Goal: Task Accomplishment & Management: Use online tool/utility

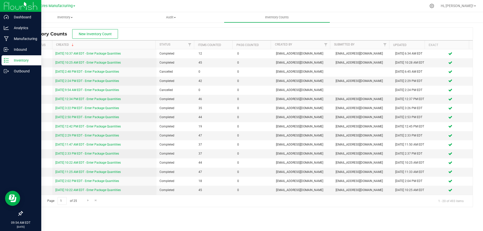
click at [29, 59] on p "Inventory" at bounding box center [24, 60] width 30 height 6
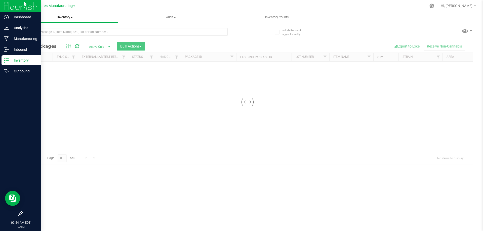
click at [70, 18] on span "Inventory" at bounding box center [65, 17] width 106 height 5
click at [58, 37] on li "All inventory" at bounding box center [65, 36] width 106 height 6
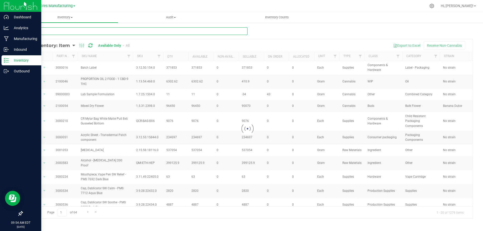
click at [72, 31] on input "text" at bounding box center [134, 31] width 225 height 8
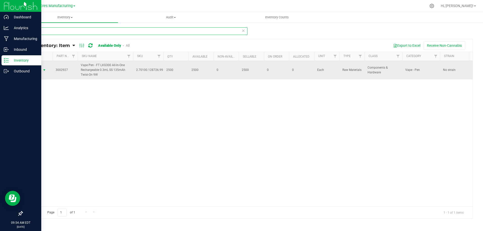
type input "2927"
click at [39, 71] on span "Action" at bounding box center [34, 70] width 14 height 7
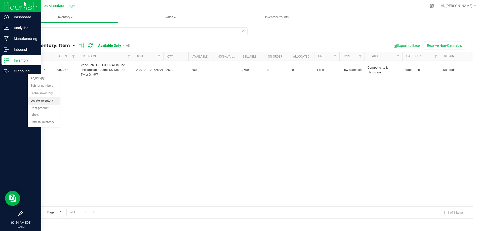
click at [51, 102] on li "Locate inventory" at bounding box center [44, 101] width 32 height 8
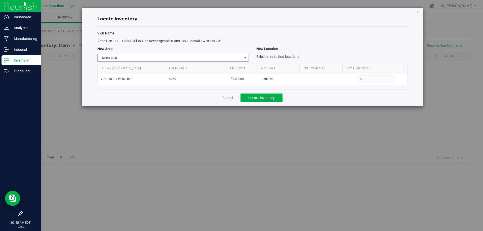
click at [242, 55] on span "Select area" at bounding box center [170, 57] width 144 height 7
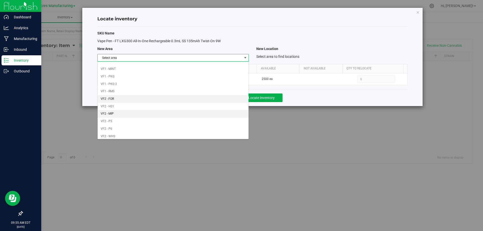
scroll to position [246, 0]
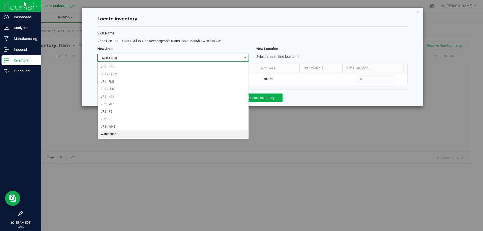
click at [195, 134] on li "Warehouse" at bounding box center [173, 134] width 151 height 8
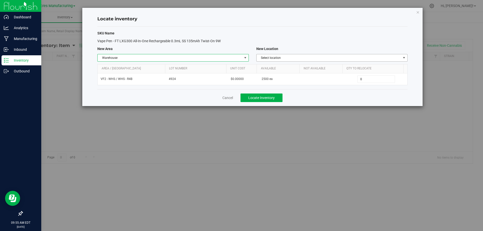
click at [357, 55] on span "Select location" at bounding box center [328, 57] width 144 height 7
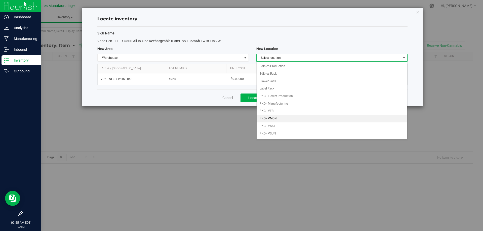
click at [301, 118] on li "PKG - VMON" at bounding box center [331, 119] width 151 height 8
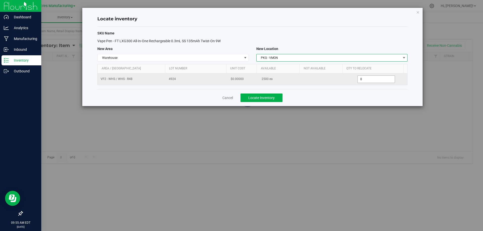
click at [366, 79] on span "0 0" at bounding box center [375, 79] width 37 height 8
click at [366, 79] on input "0" at bounding box center [375, 79] width 37 height 7
type input "2500"
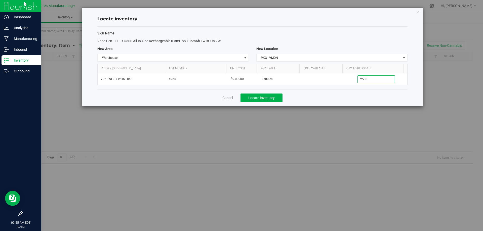
type input "2,500"
click at [372, 98] on div "Cancel Locate Inventory" at bounding box center [252, 97] width 310 height 17
click at [276, 98] on button "Locate Inventory" at bounding box center [261, 98] width 42 height 9
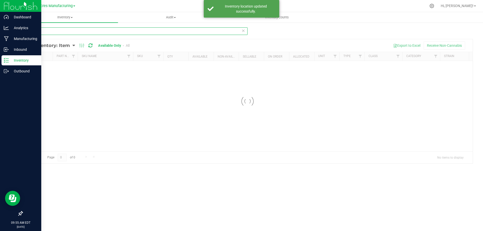
click at [76, 29] on input "2927" at bounding box center [134, 31] width 225 height 8
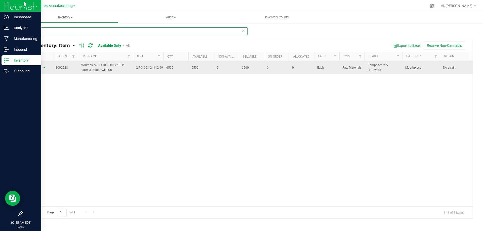
type input "2928"
click at [43, 65] on span "select" at bounding box center [44, 67] width 6 height 7
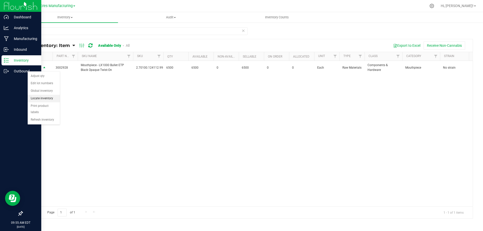
click at [52, 99] on li "Locate inventory" at bounding box center [44, 99] width 32 height 8
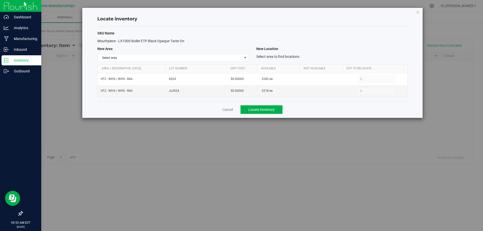
click at [236, 62] on div "SKU Name Mouthpiece - LX1000 Bullet ETP Black Opaque Twist-On New Area New Loca…" at bounding box center [252, 64] width 310 height 74
click at [243, 59] on span "select" at bounding box center [245, 58] width 4 height 4
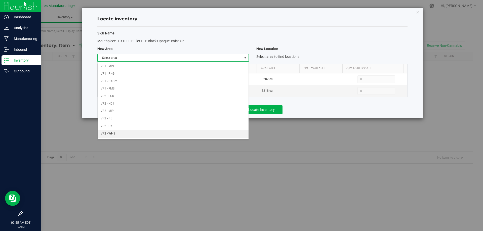
scroll to position [246, 0]
click at [204, 131] on li "Warehouse" at bounding box center [173, 134] width 151 height 8
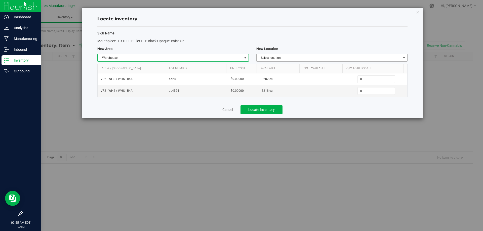
click at [357, 57] on span "Select location" at bounding box center [328, 57] width 144 height 7
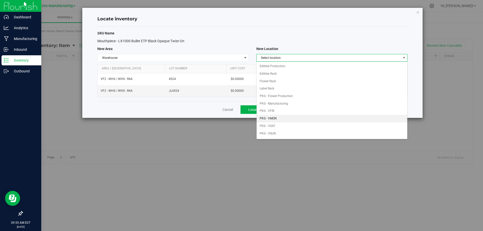
click at [283, 118] on li "PKG - VMON" at bounding box center [331, 119] width 151 height 8
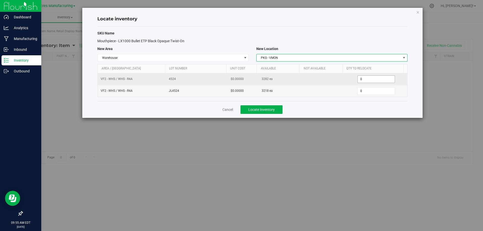
click at [368, 80] on span "0 0" at bounding box center [375, 79] width 37 height 8
click at [0, 0] on input "0" at bounding box center [0, 0] width 0 height 0
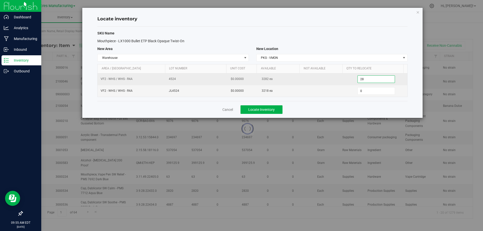
type input "282"
type input "32180"
type input "3,218"
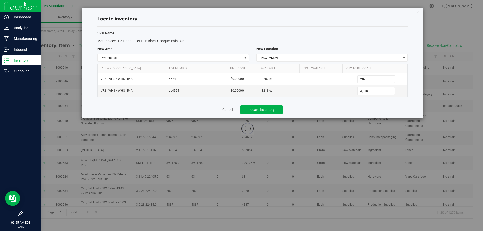
click at [312, 112] on div "Cancel Locate Inventory" at bounding box center [252, 109] width 310 height 17
click at [266, 109] on span "Locate Inventory" at bounding box center [261, 110] width 26 height 4
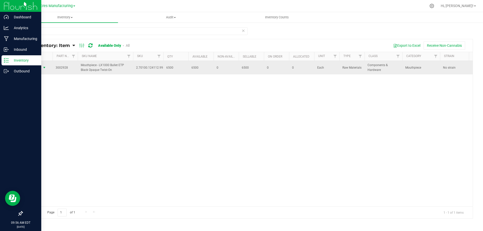
click at [42, 67] on span "select" at bounding box center [44, 67] width 6 height 7
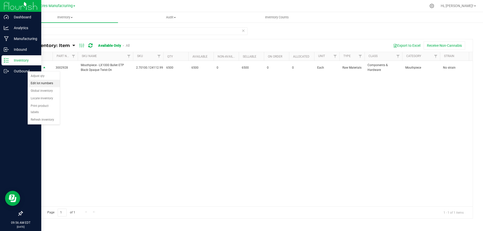
click at [52, 83] on li "Edit lot numbers" at bounding box center [44, 84] width 32 height 8
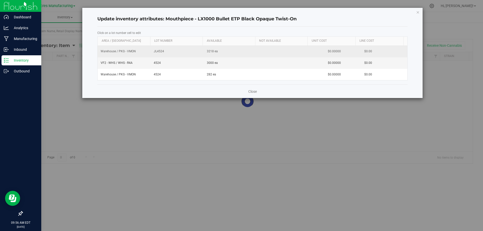
click at [161, 50] on span "JL4524" at bounding box center [177, 51] width 47 height 5
click at [158, 63] on span "4524" at bounding box center [177, 63] width 47 height 5
click at [158, 63] on input "4524" at bounding box center [176, 63] width 48 height 8
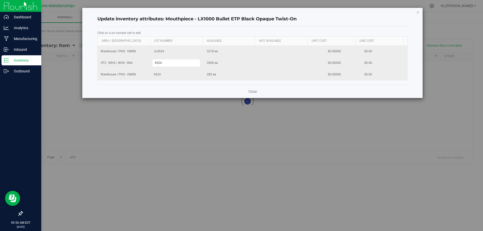
type input "JL4524"
click at [158, 75] on div "Loading... Warehouse / PKG - VMON JL4524 3218 ea $0.00000 $0.00 VF2 - WHS / WHS…" at bounding box center [252, 63] width 309 height 35
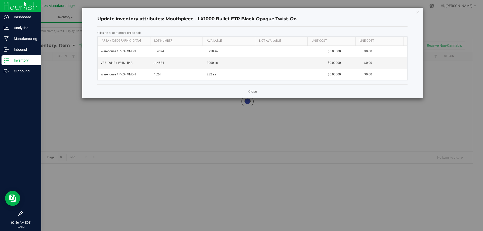
click at [158, 75] on span "4524" at bounding box center [177, 74] width 47 height 5
type input "4524JL4524"
click at [164, 89] on div "Close" at bounding box center [252, 91] width 310 height 14
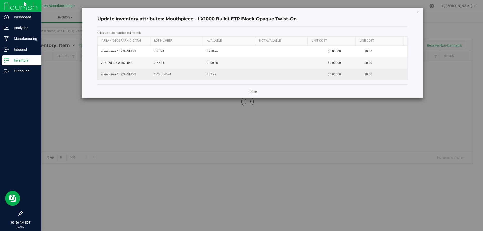
click at [166, 74] on span "4524JL4524" at bounding box center [177, 74] width 47 height 5
click at [166, 74] on input "4524JL4524" at bounding box center [176, 75] width 48 height 8
type input "JL4524"
click at [172, 87] on div "Close" at bounding box center [252, 91] width 310 height 14
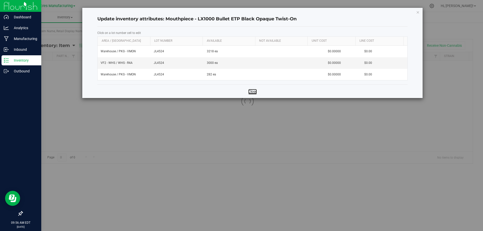
click at [253, 89] on link "Close" at bounding box center [252, 91] width 9 height 5
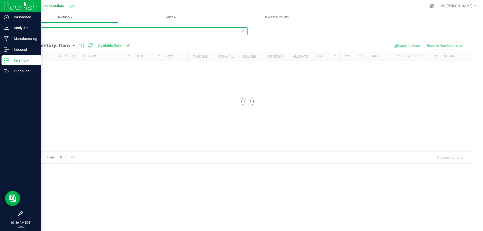
click at [78, 30] on input "2928" at bounding box center [134, 31] width 225 height 8
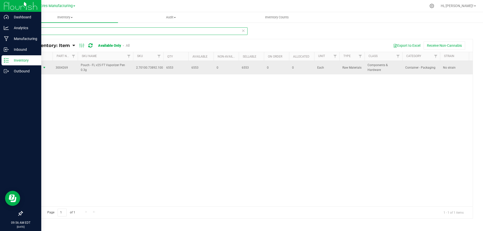
type input "4269"
click at [41, 67] on span "select" at bounding box center [44, 67] width 6 height 7
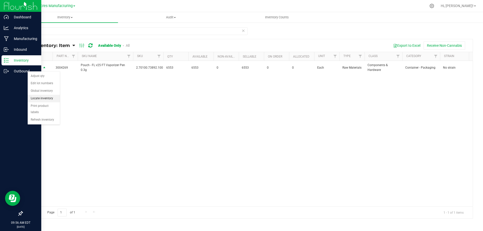
click at [50, 99] on li "Locate inventory" at bounding box center [44, 99] width 32 height 8
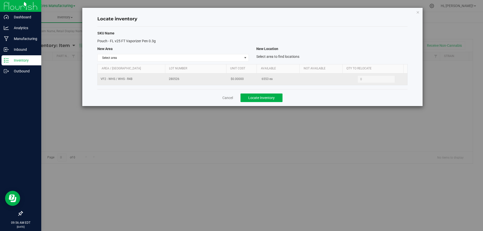
click at [262, 78] on span "6553 ea" at bounding box center [266, 79] width 11 height 5
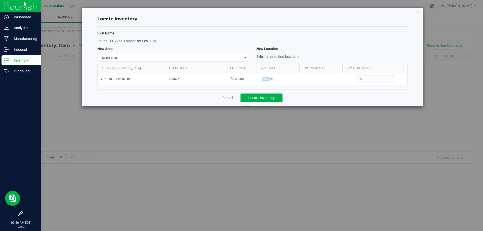
copy span "6553"
click at [244, 58] on span "select" at bounding box center [245, 58] width 4 height 4
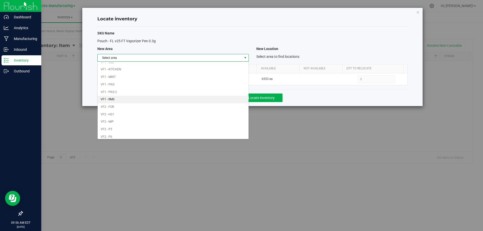
scroll to position [246, 0]
click at [177, 133] on li "Warehouse" at bounding box center [173, 134] width 151 height 8
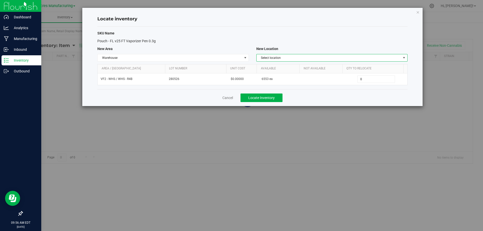
drag, startPoint x: 340, startPoint y: 60, endPoint x: 341, endPoint y: 68, distance: 8.8
click at [340, 60] on span "Select location" at bounding box center [328, 57] width 144 height 7
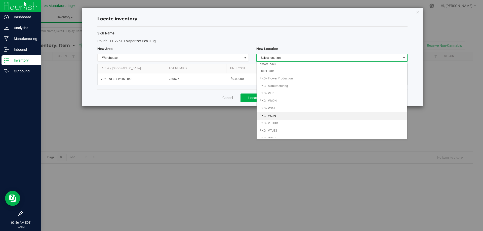
scroll to position [25, 0]
click at [294, 94] on li "PKG - VMON" at bounding box center [331, 94] width 151 height 8
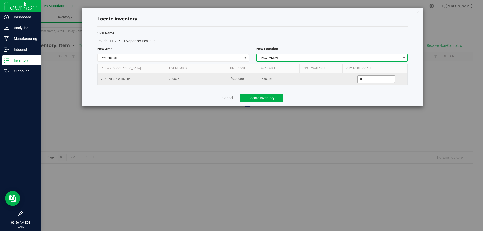
click at [380, 80] on span "0 0" at bounding box center [375, 79] width 37 height 8
paste input "4753"
click at [0, 0] on input "0" at bounding box center [0, 0] width 0 height 0
type input "4753"
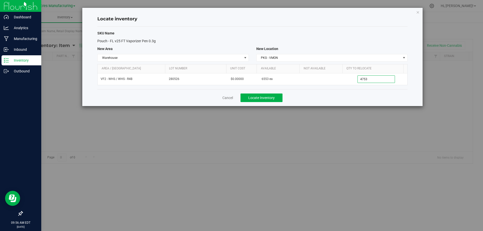
type input "4,753"
click at [369, 96] on div "Cancel Locate Inventory" at bounding box center [252, 97] width 310 height 17
click at [265, 96] on span "Locate Inventory" at bounding box center [261, 98] width 26 height 4
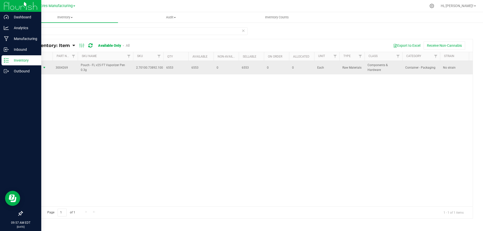
click at [44, 68] on span "select" at bounding box center [44, 68] width 4 height 4
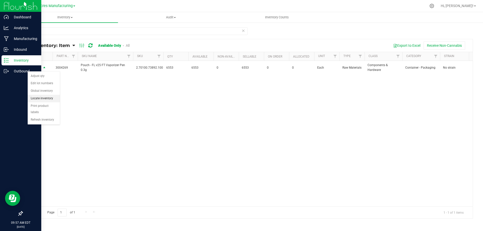
click at [53, 99] on li "Locate inventory" at bounding box center [44, 99] width 32 height 8
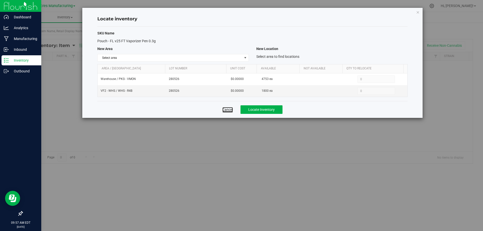
click at [228, 110] on link "Cancel" at bounding box center [227, 109] width 11 height 5
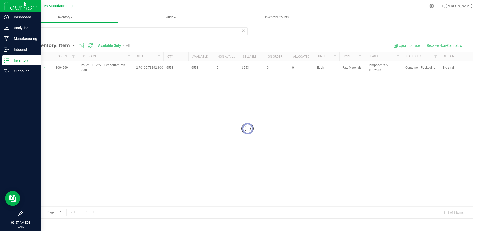
click at [73, 45] on div at bounding box center [247, 128] width 450 height 179
click at [73, 45] on icon at bounding box center [73, 45] width 3 height 5
click at [43, 82] on span "Item by Location" at bounding box center [37, 83] width 27 height 4
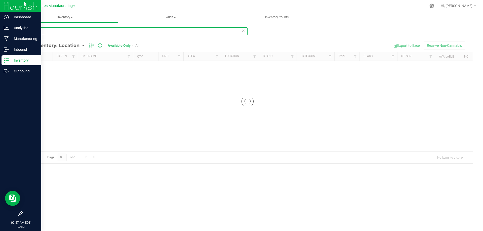
click at [102, 31] on input "4269" at bounding box center [134, 31] width 225 height 8
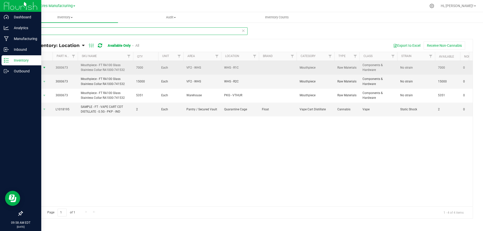
type input "0673"
click at [40, 67] on span "Action" at bounding box center [34, 67] width 14 height 7
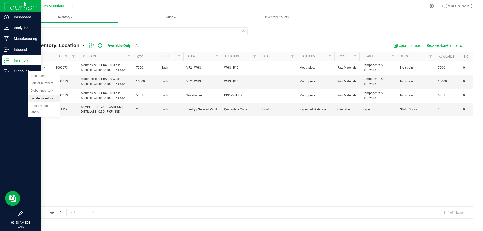
click at [48, 99] on li "Locate inventory" at bounding box center [44, 99] width 32 height 8
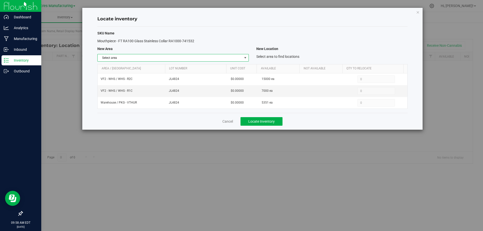
click at [244, 58] on span "select" at bounding box center [245, 58] width 4 height 4
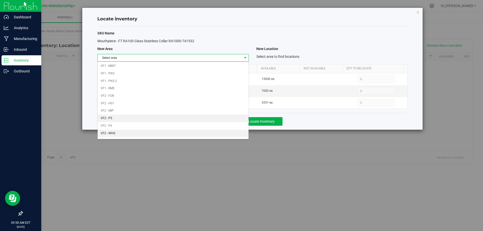
scroll to position [246, 0]
click at [194, 129] on li "VF2 - WHS" at bounding box center [173, 127] width 151 height 8
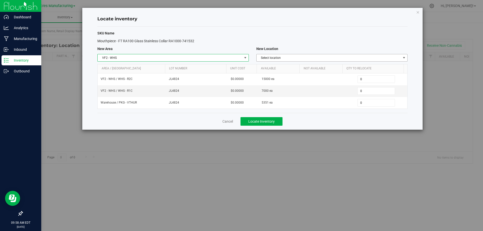
click at [332, 58] on span "Select location" at bounding box center [328, 57] width 144 height 7
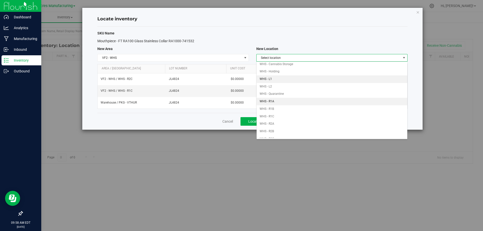
scroll to position [25, 0]
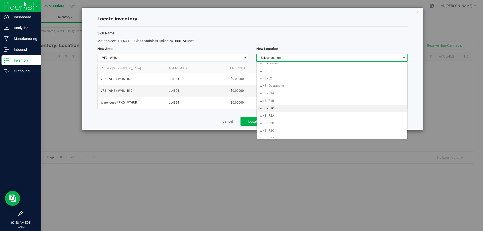
click at [301, 107] on li "WHS - R1C" at bounding box center [331, 109] width 151 height 8
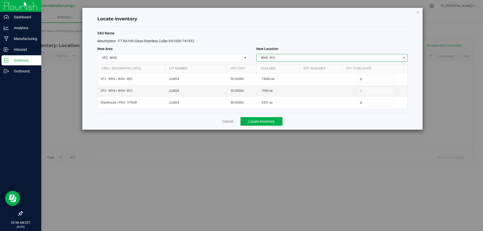
click at [366, 57] on span "WHS - R1C" at bounding box center [328, 57] width 144 height 7
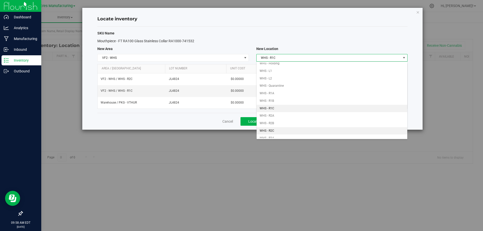
click at [277, 130] on li "WHS - R2C" at bounding box center [331, 131] width 151 height 8
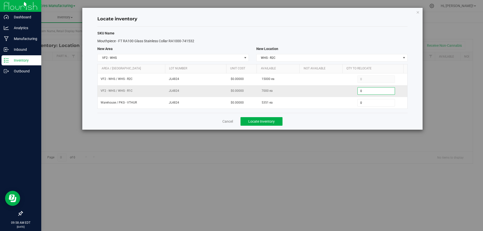
click at [366, 91] on span "0 0" at bounding box center [375, 91] width 37 height 8
drag, startPoint x: 366, startPoint y: 91, endPoint x: 366, endPoint y: 88, distance: 2.6
click at [366, 89] on input "0" at bounding box center [375, 90] width 37 height 7
type input "7000"
type input "7,000"
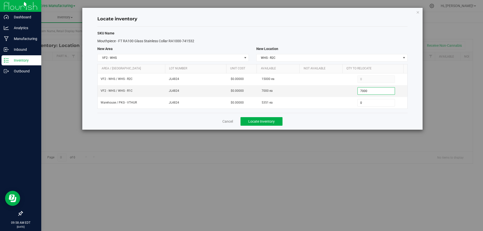
click at [324, 124] on div "Cancel Locate Inventory" at bounding box center [252, 121] width 310 height 17
click at [247, 119] on button "Locate Inventory" at bounding box center [261, 121] width 42 height 9
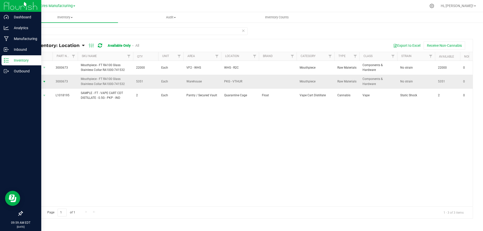
click at [44, 80] on span "select" at bounding box center [44, 82] width 4 height 4
click at [51, 111] on li "Locate inventory" at bounding box center [44, 113] width 32 height 8
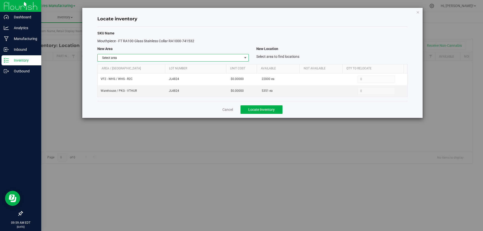
click at [241, 57] on span "Select area" at bounding box center [170, 57] width 144 height 7
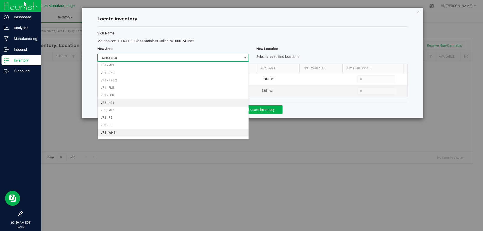
scroll to position [246, 0]
click at [194, 132] on li "Warehouse" at bounding box center [173, 134] width 151 height 8
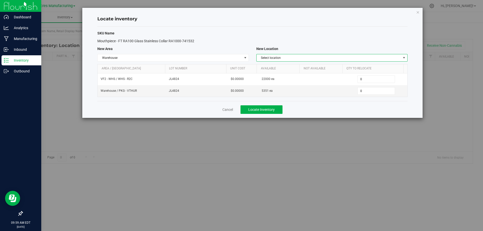
click at [333, 57] on span "Select location" at bounding box center [328, 57] width 144 height 7
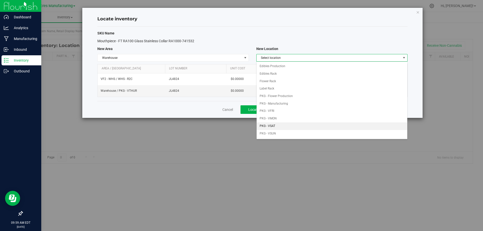
scroll to position [25, 0]
click at [283, 94] on li "PKG - VMON" at bounding box center [331, 94] width 151 height 8
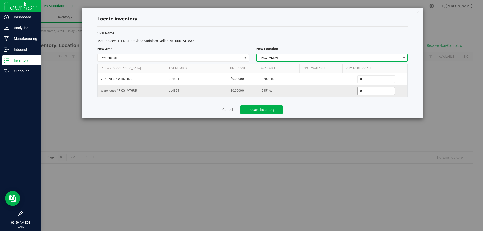
click at [379, 90] on span "0 0" at bounding box center [375, 91] width 37 height 8
click at [379, 90] on input "0" at bounding box center [375, 90] width 37 height 7
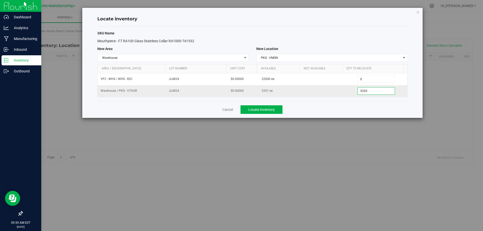
type input "53555"
type input "5,351"
click at [369, 110] on div "Cancel Locate Inventory" at bounding box center [252, 109] width 310 height 17
click at [266, 111] on span "Locate Inventory" at bounding box center [261, 110] width 26 height 4
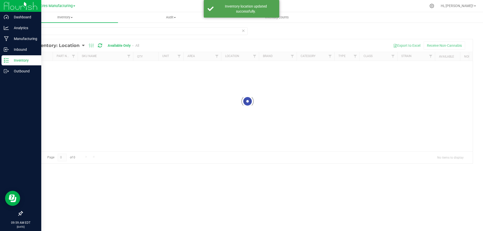
click at [91, 26] on div "0673 Loading... All Inventory: Location Item Summary Item (default) Item by Str…" at bounding box center [247, 100] width 471 height 157
click at [93, 30] on input "0673" at bounding box center [134, 31] width 225 height 8
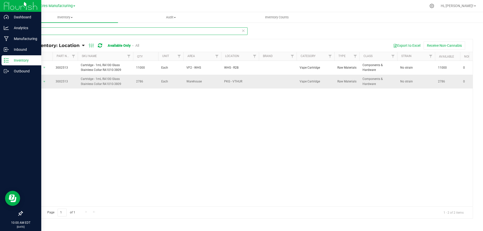
type input "2513"
click at [40, 81] on span "Action" at bounding box center [34, 81] width 14 height 7
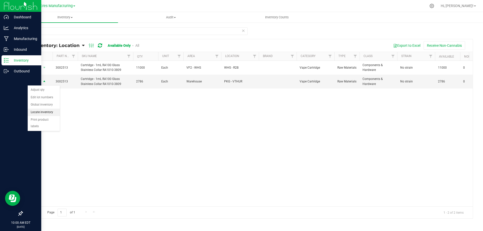
click at [39, 113] on li "Locate inventory" at bounding box center [44, 113] width 32 height 8
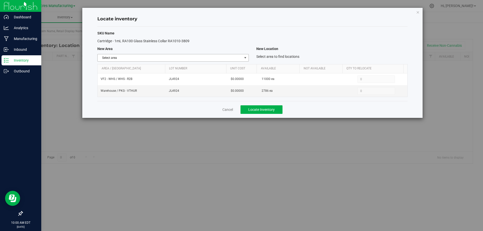
click at [242, 57] on span "select" at bounding box center [245, 57] width 6 height 7
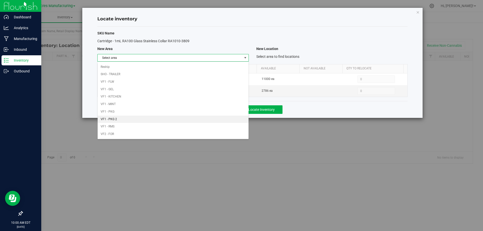
scroll to position [246, 0]
click at [191, 134] on li "Warehouse" at bounding box center [173, 134] width 151 height 8
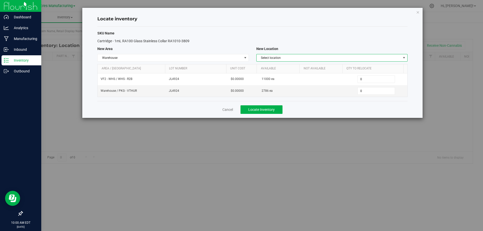
click at [356, 56] on span "Select location" at bounding box center [328, 57] width 144 height 7
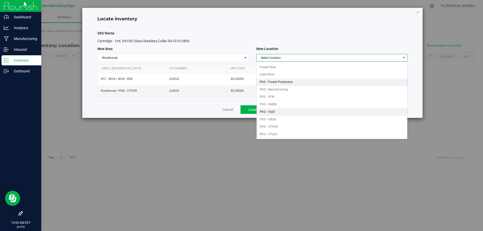
scroll to position [0, 0]
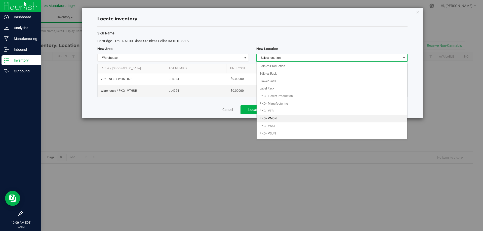
click at [280, 119] on li "PKG - VMON" at bounding box center [331, 119] width 151 height 8
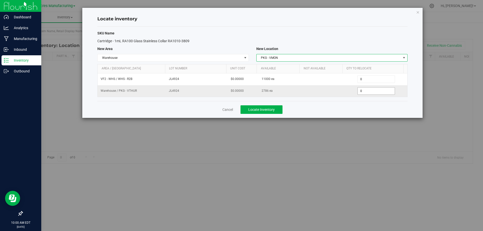
click at [370, 91] on span "0 0" at bounding box center [375, 91] width 37 height 8
click at [370, 91] on input "0" at bounding box center [375, 90] width 37 height 7
type input "2786"
type input "2,786"
click at [332, 110] on div "Cancel Locate Inventory" at bounding box center [252, 109] width 310 height 17
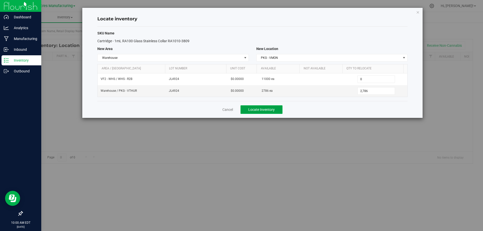
click at [268, 109] on span "Locate Inventory" at bounding box center [261, 110] width 26 height 4
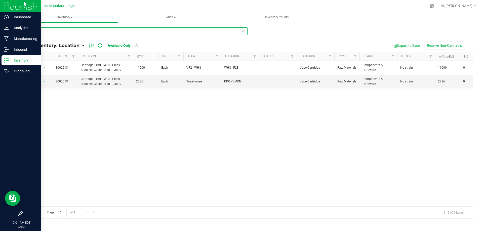
click at [66, 27] on input "2513" at bounding box center [134, 31] width 225 height 8
type input "4270"
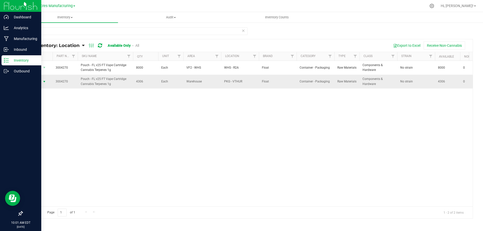
click at [40, 82] on span "Action" at bounding box center [34, 81] width 14 height 7
click at [55, 113] on li "Locate inventory" at bounding box center [44, 113] width 32 height 8
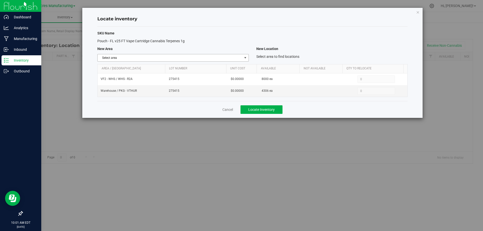
click at [207, 57] on span "Select area" at bounding box center [170, 57] width 144 height 7
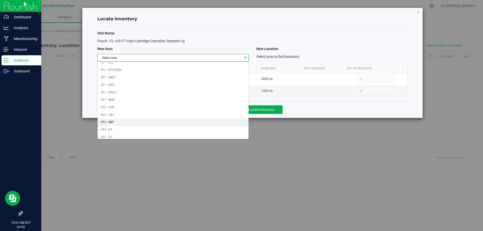
scroll to position [246, 0]
click at [175, 135] on li "Warehouse" at bounding box center [173, 134] width 151 height 8
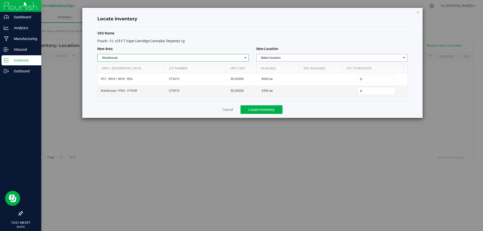
click at [317, 58] on span "Select location" at bounding box center [328, 57] width 144 height 7
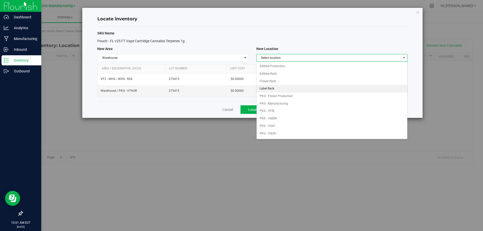
scroll to position [25, 0]
click at [300, 93] on li "PKG - VMON" at bounding box center [331, 94] width 151 height 8
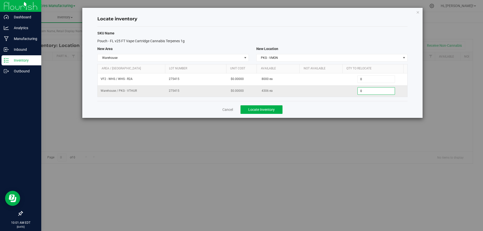
click at [372, 88] on span "0 0" at bounding box center [375, 91] width 37 height 8
click at [371, 88] on input "0" at bounding box center [375, 90] width 37 height 7
type input "04306"
type input "4,306"
click at [348, 111] on div "Cancel Locate Inventory" at bounding box center [252, 109] width 310 height 17
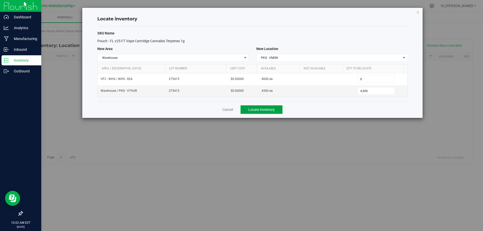
click at [262, 106] on button "Locate Inventory" at bounding box center [261, 109] width 42 height 9
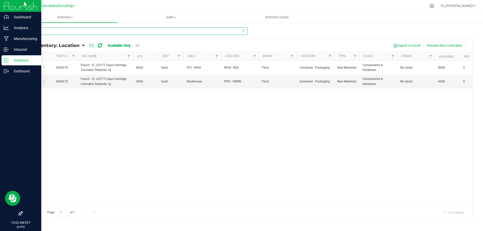
click at [66, 30] on input "4270" at bounding box center [134, 31] width 225 height 8
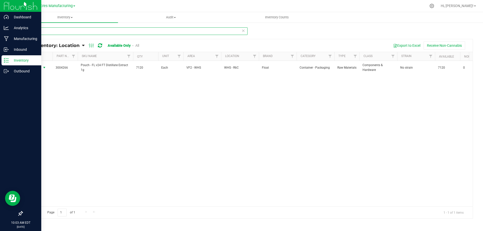
type input "4266"
click at [42, 68] on span "select" at bounding box center [44, 68] width 4 height 4
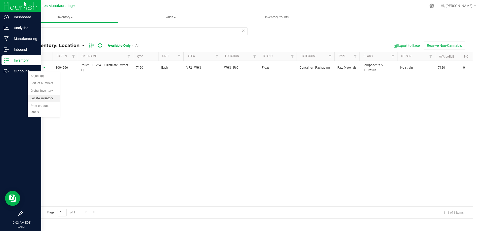
click at [49, 97] on li "Locate inventory" at bounding box center [44, 99] width 32 height 8
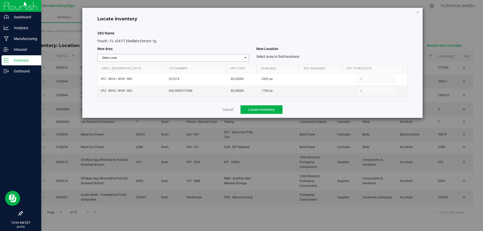
click at [246, 59] on span "select" at bounding box center [245, 58] width 4 height 4
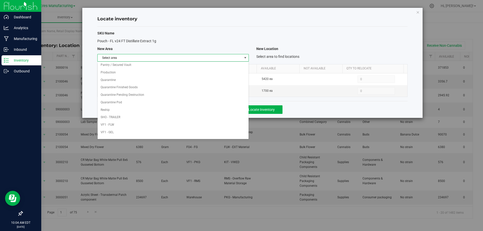
scroll to position [246, 0]
click at [195, 136] on li "Warehouse" at bounding box center [173, 134] width 151 height 8
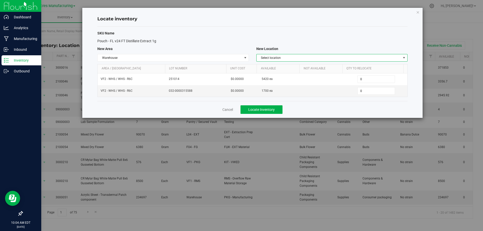
click at [381, 55] on span "Select location" at bounding box center [328, 57] width 144 height 7
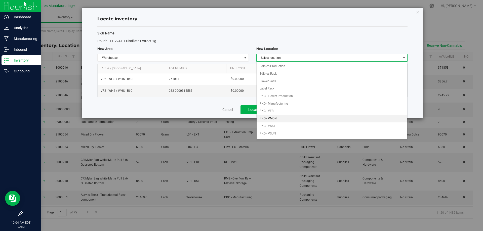
click at [292, 117] on li "PKG - VMON" at bounding box center [331, 119] width 151 height 8
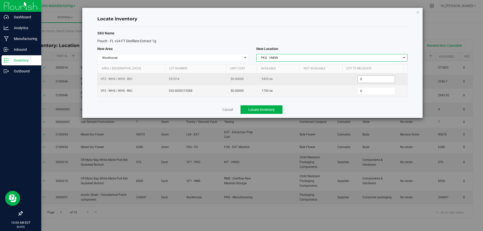
click at [374, 81] on span "0 0" at bounding box center [375, 79] width 37 height 8
click at [374, 81] on input "0" at bounding box center [375, 79] width 37 height 7
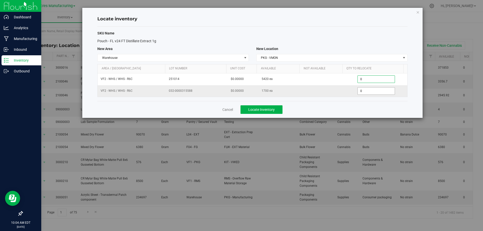
paste input "202"
type input "2020"
type input "2,020"
click at [372, 90] on span "0 0" at bounding box center [375, 91] width 37 height 8
click at [372, 90] on input "0" at bounding box center [375, 90] width 37 height 7
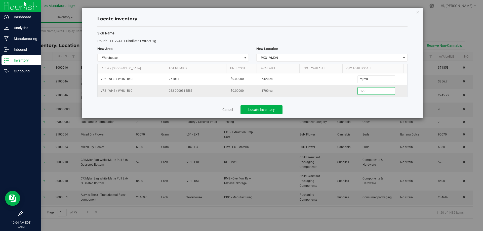
type input "1700"
type input "1,700"
click at [353, 109] on div "Cancel Locate Inventory" at bounding box center [252, 109] width 310 height 17
click at [257, 110] on span "Locate Inventory" at bounding box center [261, 110] width 26 height 4
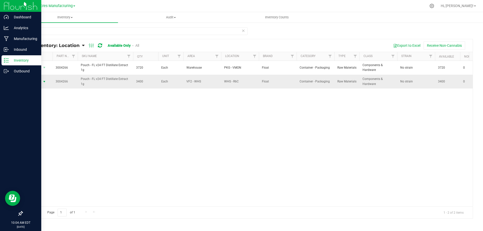
drag, startPoint x: 42, startPoint y: 83, endPoint x: 47, endPoint y: 130, distance: 46.7
click at [43, 83] on span "select" at bounding box center [44, 82] width 4 height 4
click at [39, 114] on li "Locate inventory" at bounding box center [44, 113] width 32 height 8
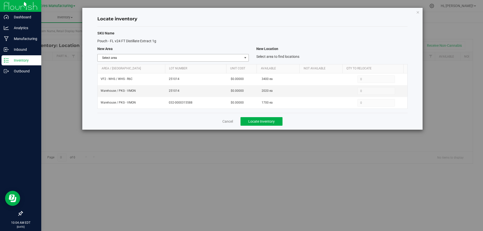
click at [247, 55] on span "select" at bounding box center [245, 57] width 6 height 7
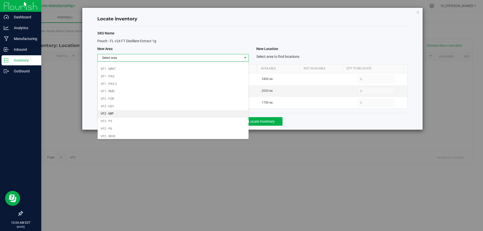
scroll to position [246, 0]
click at [182, 128] on li "VF2 - WHS" at bounding box center [173, 127] width 151 height 8
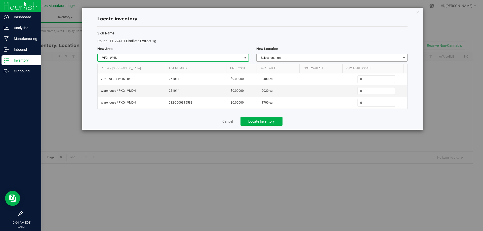
click at [364, 60] on span "Select location" at bounding box center [328, 57] width 144 height 7
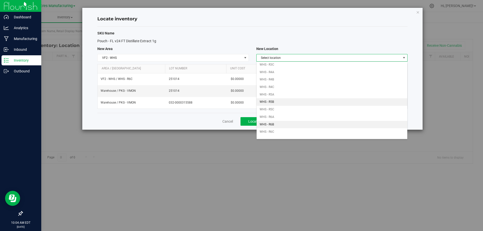
scroll to position [126, 0]
click at [283, 120] on li "WHS - R6C" at bounding box center [331, 120] width 151 height 8
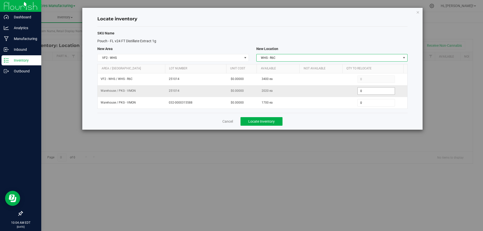
click at [380, 92] on span "0 0" at bounding box center [375, 91] width 37 height 8
click at [380, 92] on input "0" at bounding box center [375, 90] width 37 height 7
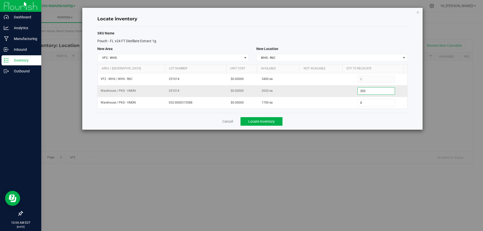
type input "2020"
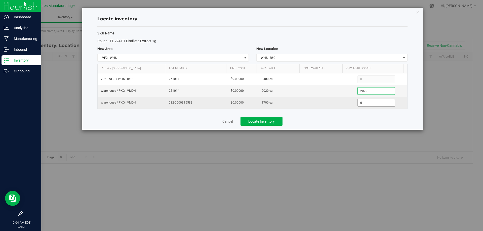
type input "2,020"
click at [377, 102] on span "0 0" at bounding box center [375, 103] width 37 height 8
click at [377, 102] on input "0" at bounding box center [375, 102] width 37 height 7
type input "1700"
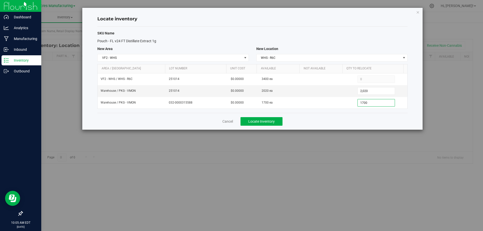
type input "1,700"
drag, startPoint x: 322, startPoint y: 123, endPoint x: 291, endPoint y: 120, distance: 31.8
click at [320, 123] on div "Cancel Locate Inventory" at bounding box center [252, 121] width 310 height 17
click at [264, 119] on span "Locate Inventory" at bounding box center [261, 121] width 26 height 4
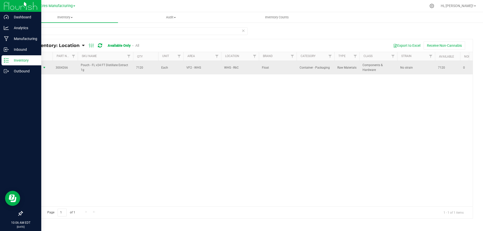
click at [45, 69] on span "select" at bounding box center [44, 68] width 4 height 4
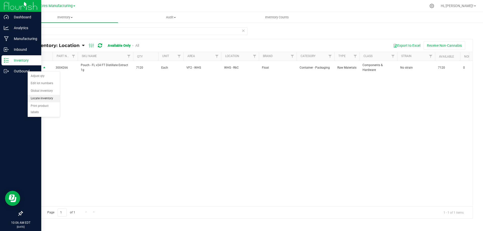
click at [50, 99] on li "Locate inventory" at bounding box center [44, 99] width 32 height 8
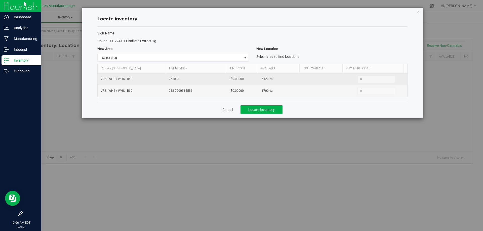
click at [262, 79] on span "5420 ea" at bounding box center [266, 79] width 11 height 5
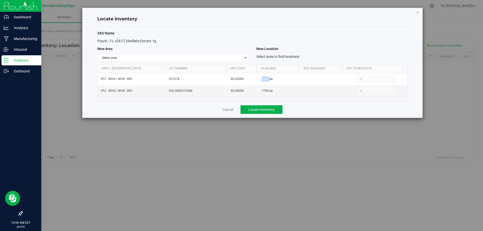
copy span "5420"
drag, startPoint x: 233, startPoint y: 57, endPoint x: 233, endPoint y: 62, distance: 5.1
click at [234, 57] on span "Select area" at bounding box center [170, 57] width 144 height 7
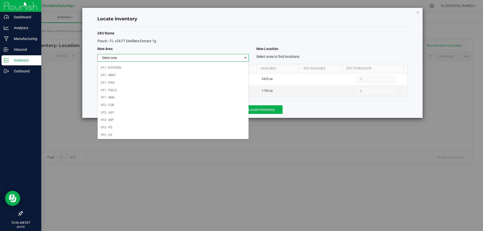
scroll to position [246, 0]
click at [207, 135] on li "Warehouse" at bounding box center [173, 134] width 151 height 8
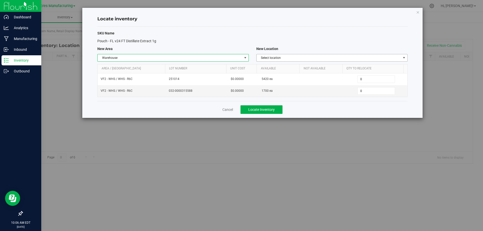
click at [392, 59] on span "Select location" at bounding box center [328, 57] width 144 height 7
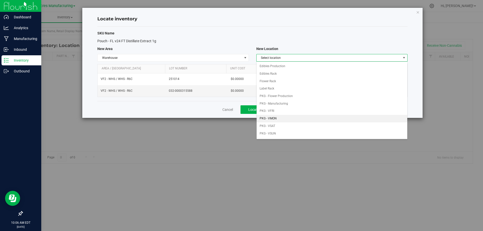
click at [291, 118] on li "PKG - VMON" at bounding box center [331, 119] width 151 height 8
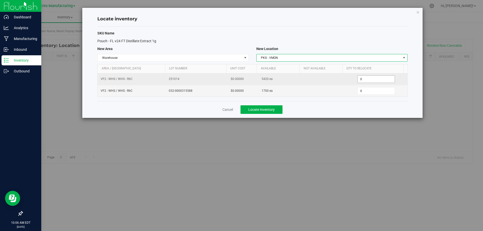
click at [375, 81] on span "0 0" at bounding box center [375, 79] width 37 height 8
click at [375, 81] on input "0" at bounding box center [375, 79] width 37 height 7
paste input "262"
type input "2620"
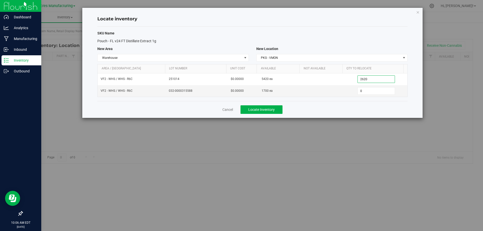
type input "2,620"
drag, startPoint x: 359, startPoint y: 108, endPoint x: 315, endPoint y: 106, distance: 44.5
click at [359, 107] on div "Cancel Locate Inventory" at bounding box center [252, 109] width 310 height 17
click at [268, 108] on span "Locate Inventory" at bounding box center [261, 110] width 26 height 4
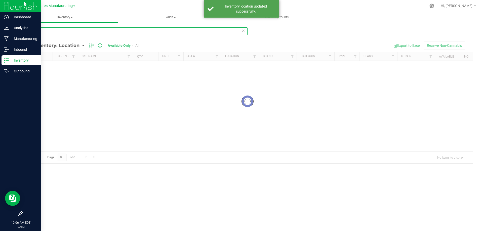
click at [118, 33] on input "4266" at bounding box center [134, 31] width 225 height 8
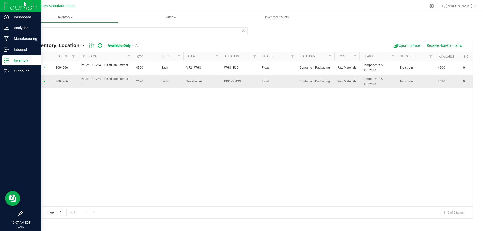
click at [43, 81] on span "select" at bounding box center [44, 82] width 4 height 4
click at [47, 112] on li "Locate inventory" at bounding box center [44, 113] width 32 height 8
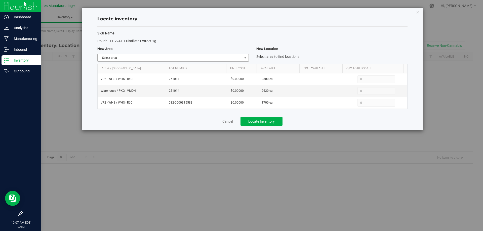
click at [247, 57] on span "select" at bounding box center [245, 58] width 4 height 4
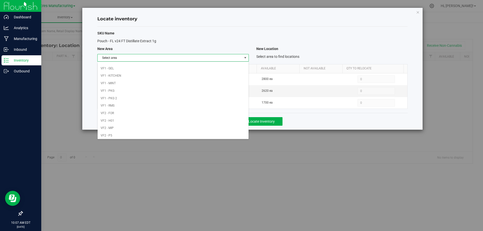
scroll to position [246, 0]
click at [199, 124] on li "VF2 - WHS" at bounding box center [173, 127] width 151 height 8
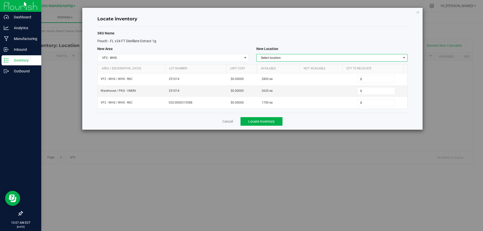
click at [328, 55] on span "Select location" at bounding box center [328, 57] width 144 height 7
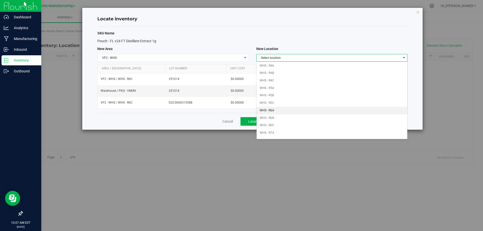
scroll to position [126, 0]
drag, startPoint x: 281, startPoint y: 119, endPoint x: 356, endPoint y: 90, distance: 80.4
click at [281, 119] on li "WHS - R6C" at bounding box center [331, 120] width 151 height 8
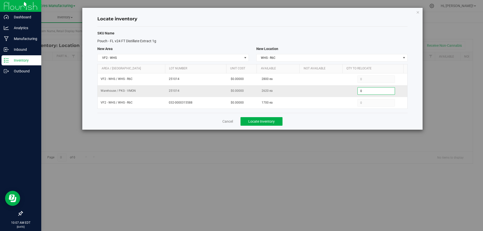
click at [362, 89] on span "0 0" at bounding box center [375, 91] width 37 height 8
click at [362, 89] on input "0" at bounding box center [375, 90] width 37 height 7
type input "2620"
type input "2,620"
click at [335, 120] on div "Cancel Locate Inventory" at bounding box center [252, 121] width 310 height 17
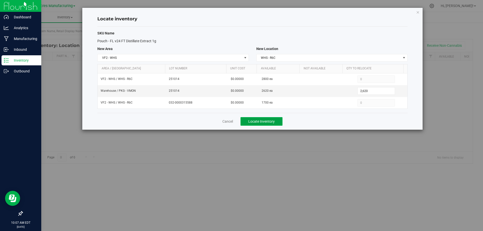
click at [269, 120] on span "Locate Inventory" at bounding box center [261, 121] width 26 height 4
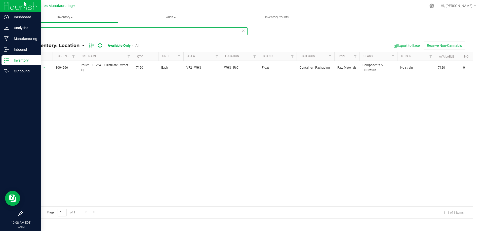
click at [205, 30] on input "4266" at bounding box center [134, 31] width 225 height 8
type input "4265"
drag, startPoint x: 43, startPoint y: 68, endPoint x: 39, endPoint y: 112, distance: 43.9
click at [43, 68] on span "select" at bounding box center [44, 68] width 4 height 4
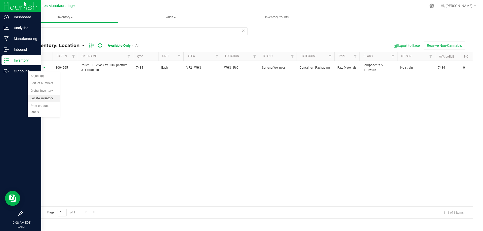
click at [44, 100] on li "Locate inventory" at bounding box center [44, 99] width 32 height 8
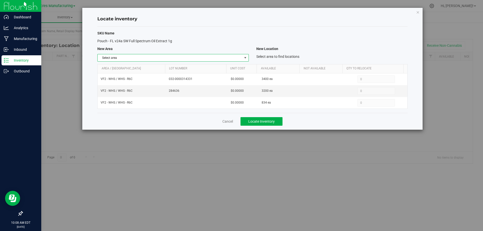
click at [244, 58] on span "select" at bounding box center [245, 58] width 4 height 4
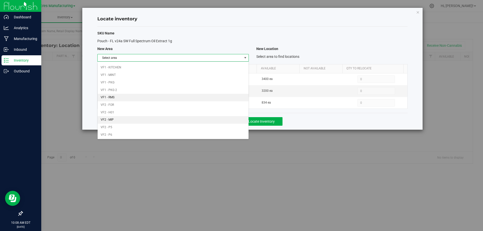
scroll to position [246, 0]
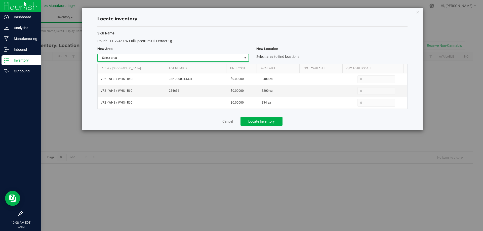
click at [360, 21] on h4 "Locate inventory" at bounding box center [252, 19] width 310 height 7
click at [246, 58] on span "select" at bounding box center [245, 58] width 4 height 4
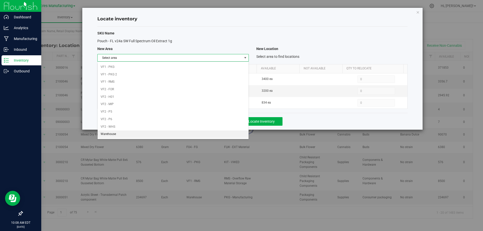
click at [202, 136] on li "Warehouse" at bounding box center [173, 134] width 151 height 8
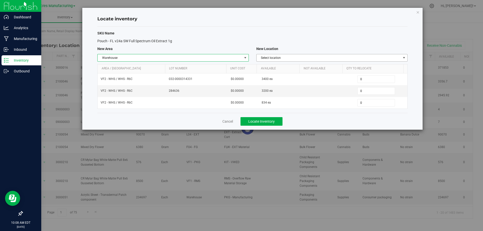
click at [387, 55] on span "Select location" at bounding box center [328, 57] width 144 height 7
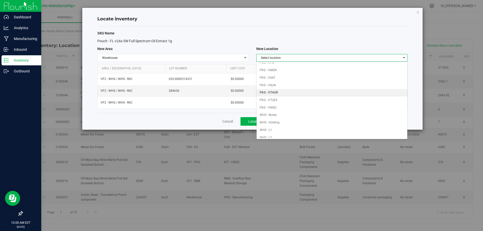
scroll to position [50, 0]
click at [304, 68] on li "PKG - VMON" at bounding box center [331, 69] width 151 height 8
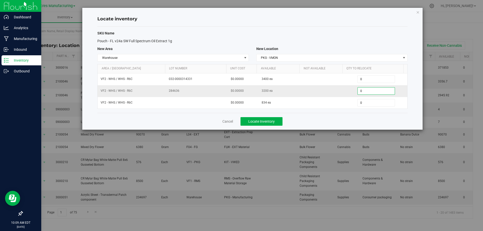
click at [369, 91] on span "0 0" at bounding box center [375, 91] width 37 height 8
click at [369, 91] on input "0" at bounding box center [375, 90] width 37 height 7
type input "1600"
type input "1,600"
type input "8340"
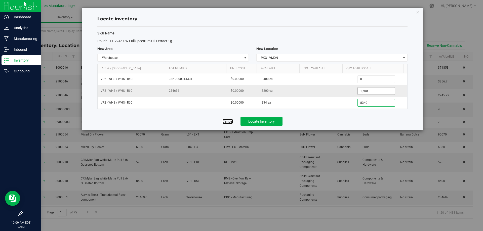
type input "834"
click at [340, 125] on div "Cancel Locate Inventory" at bounding box center [252, 121] width 310 height 17
click at [276, 121] on button "Locate Inventory" at bounding box center [261, 121] width 42 height 9
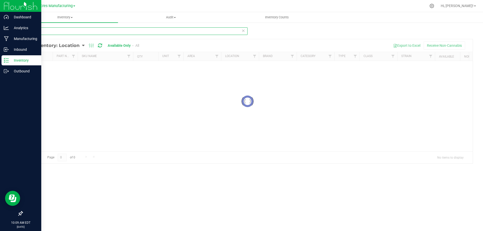
click at [88, 32] on input "4265" at bounding box center [134, 31] width 225 height 8
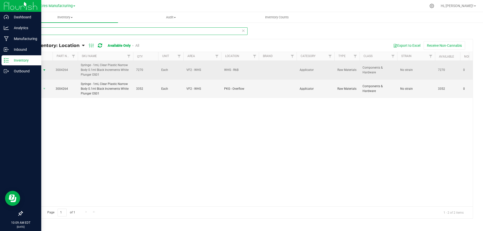
type input "4264"
click at [42, 69] on span "select" at bounding box center [44, 70] width 4 height 4
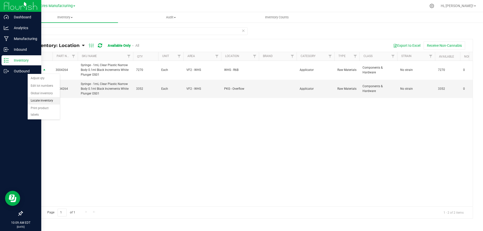
click at [46, 100] on li "Locate inventory" at bounding box center [44, 101] width 32 height 8
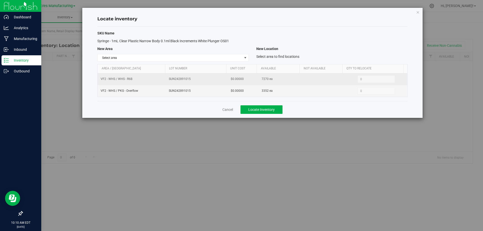
click at [264, 77] on span "7270 ea" at bounding box center [266, 79] width 11 height 5
copy span "7270"
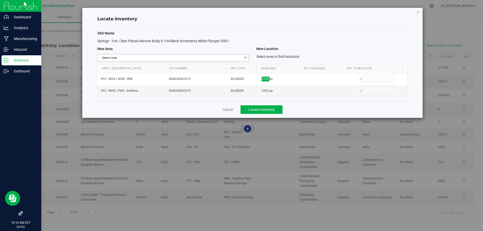
click at [243, 60] on span "select" at bounding box center [245, 57] width 6 height 7
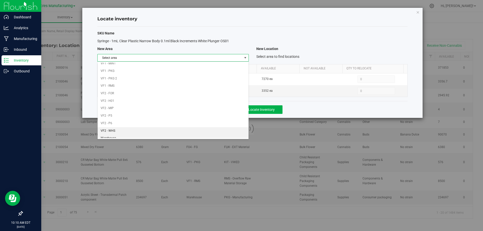
scroll to position [246, 0]
click at [194, 133] on li "Warehouse" at bounding box center [173, 134] width 151 height 8
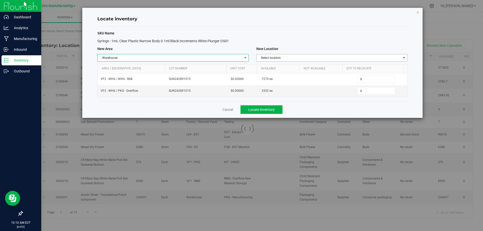
click at [394, 56] on span "Select location" at bounding box center [328, 57] width 144 height 7
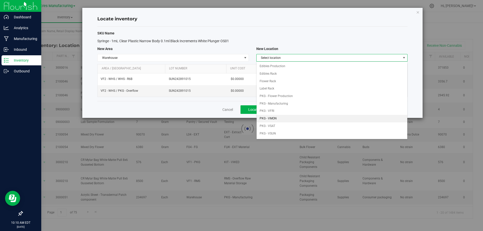
click at [301, 117] on li "PKG - VMON" at bounding box center [331, 119] width 151 height 8
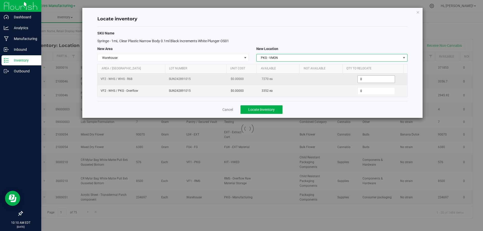
click at [384, 79] on span "0 0" at bounding box center [375, 79] width 37 height 8
click at [384, 79] on input "0" at bounding box center [375, 79] width 37 height 7
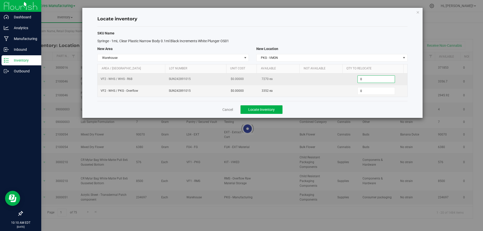
paste input "427"
type input "4270"
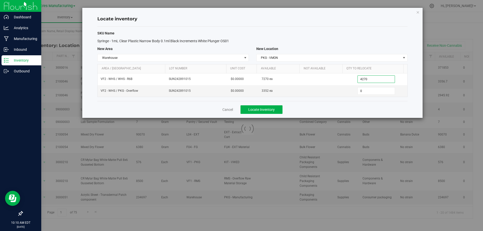
type input "4,270"
click at [360, 108] on div "Cancel Locate Inventory" at bounding box center [252, 109] width 310 height 17
click at [270, 108] on span "Locate Inventory" at bounding box center [261, 110] width 26 height 4
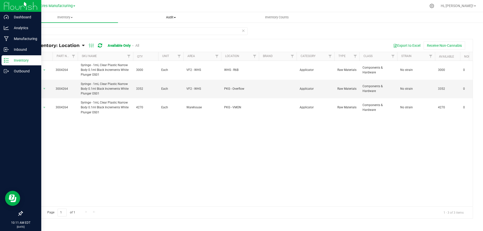
click at [219, 16] on span "Audit" at bounding box center [170, 17] width 105 height 5
